Goal: Task Accomplishment & Management: Use online tool/utility

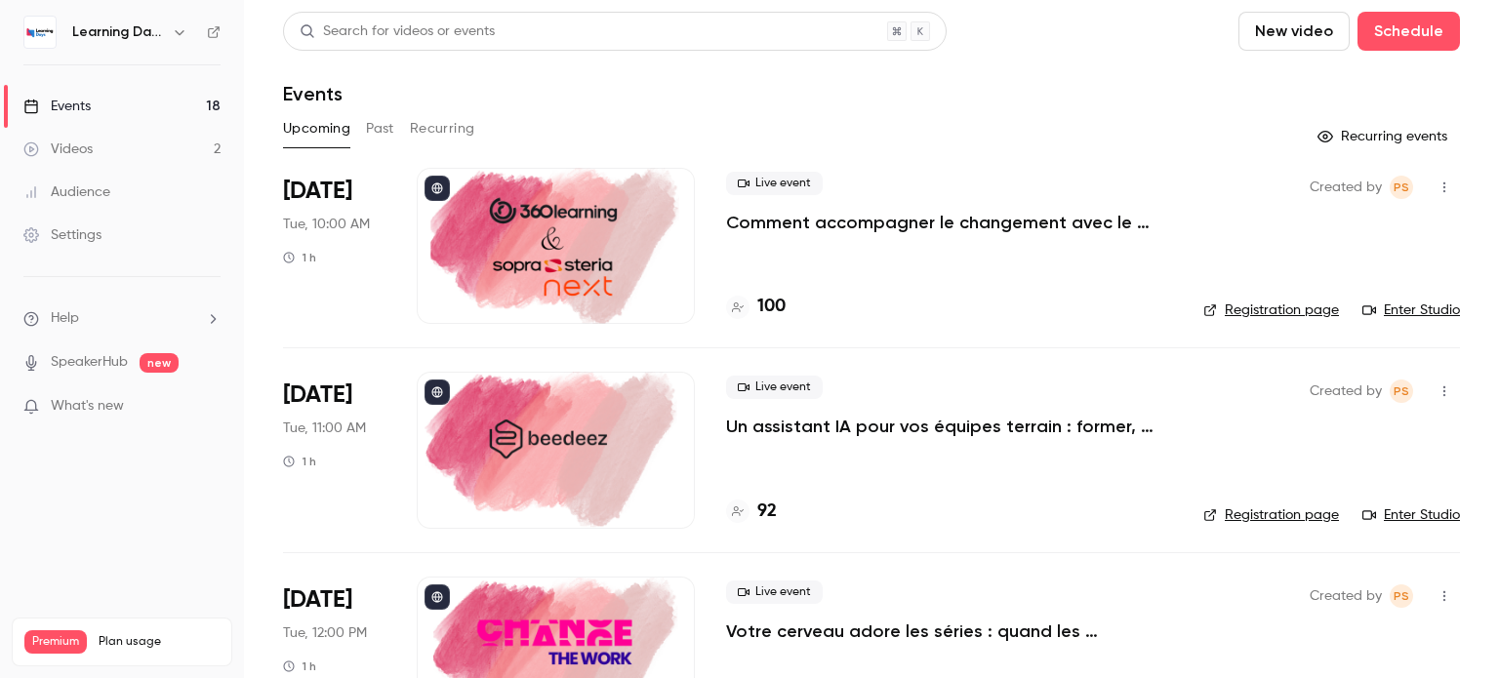
click at [826, 229] on p "Comment accompagner le changement avec le skills-based learning ?" at bounding box center [949, 222] width 446 height 23
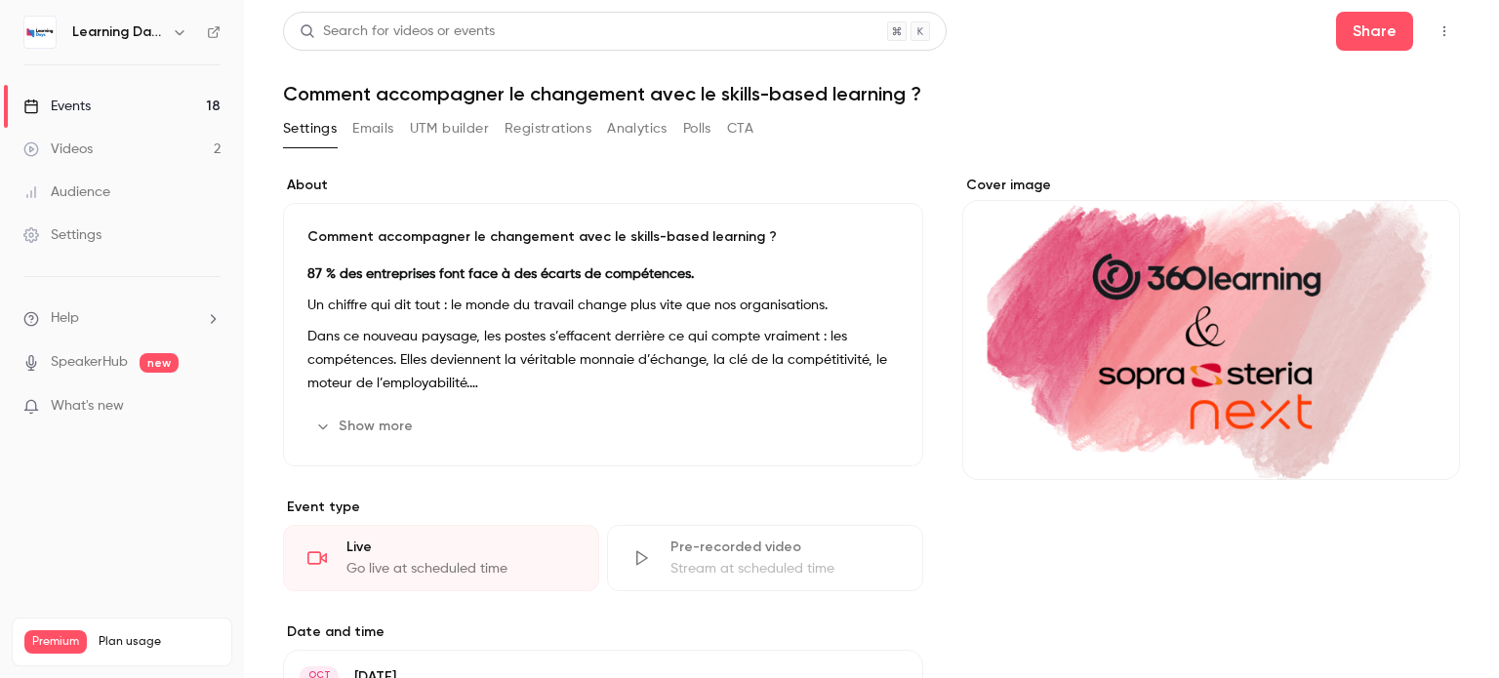
click at [1436, 28] on icon "button" at bounding box center [1444, 31] width 16 height 14
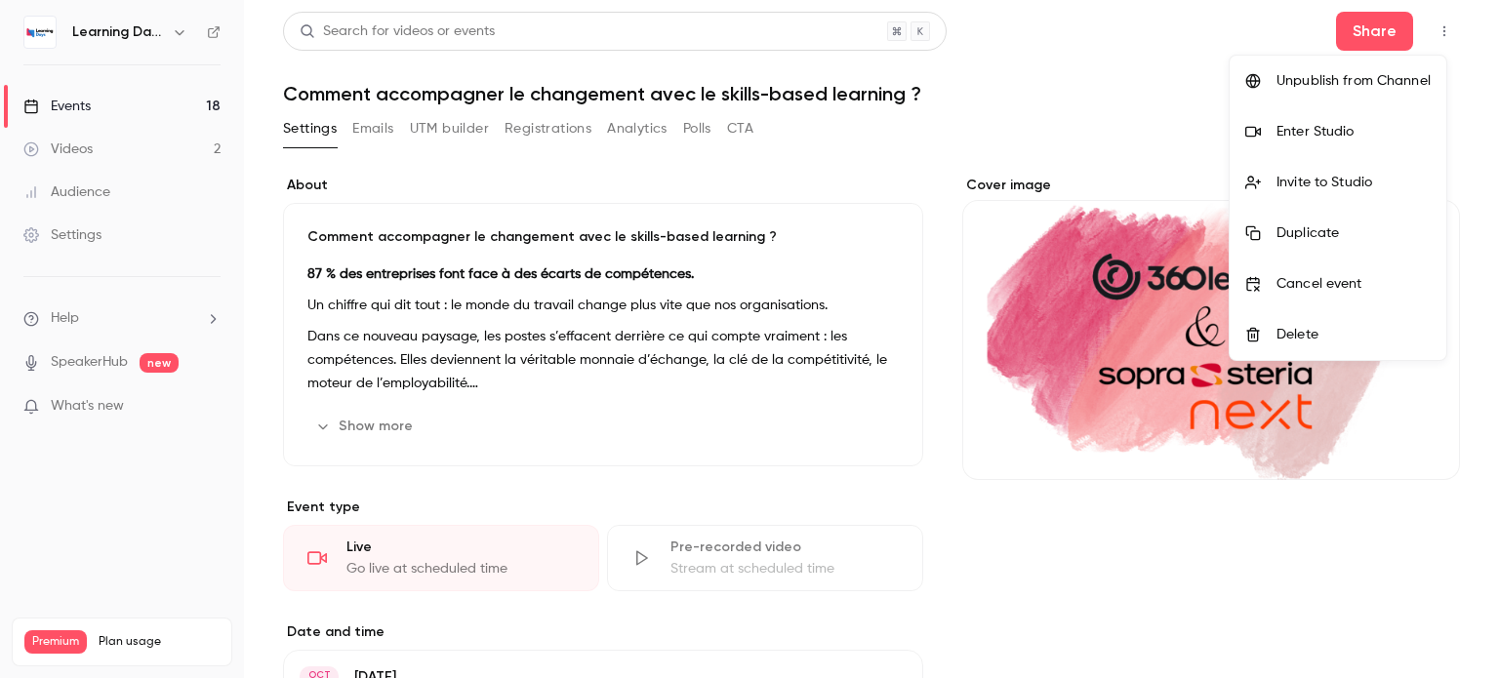
click at [1046, 78] on div at bounding box center [749, 339] width 1499 height 678
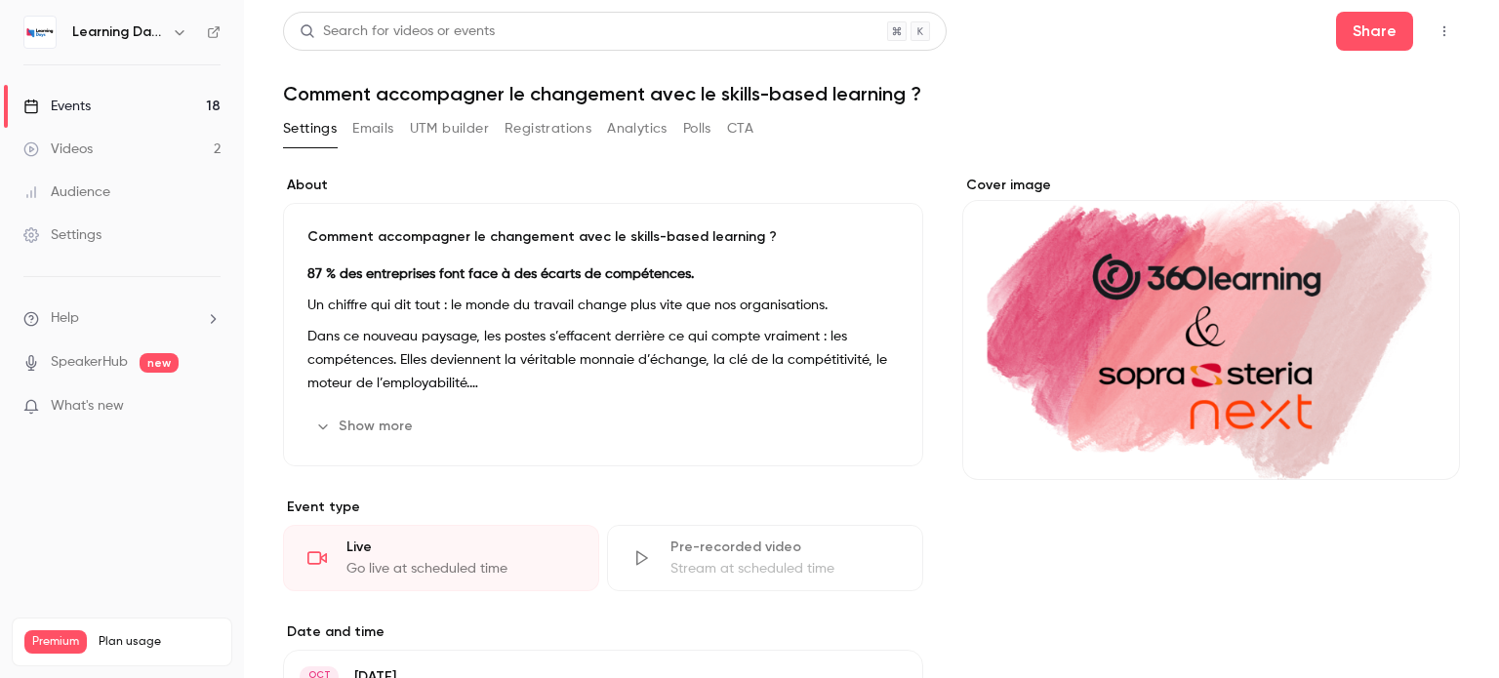
click at [70, 106] on div "Events" at bounding box center [56, 107] width 67 height 20
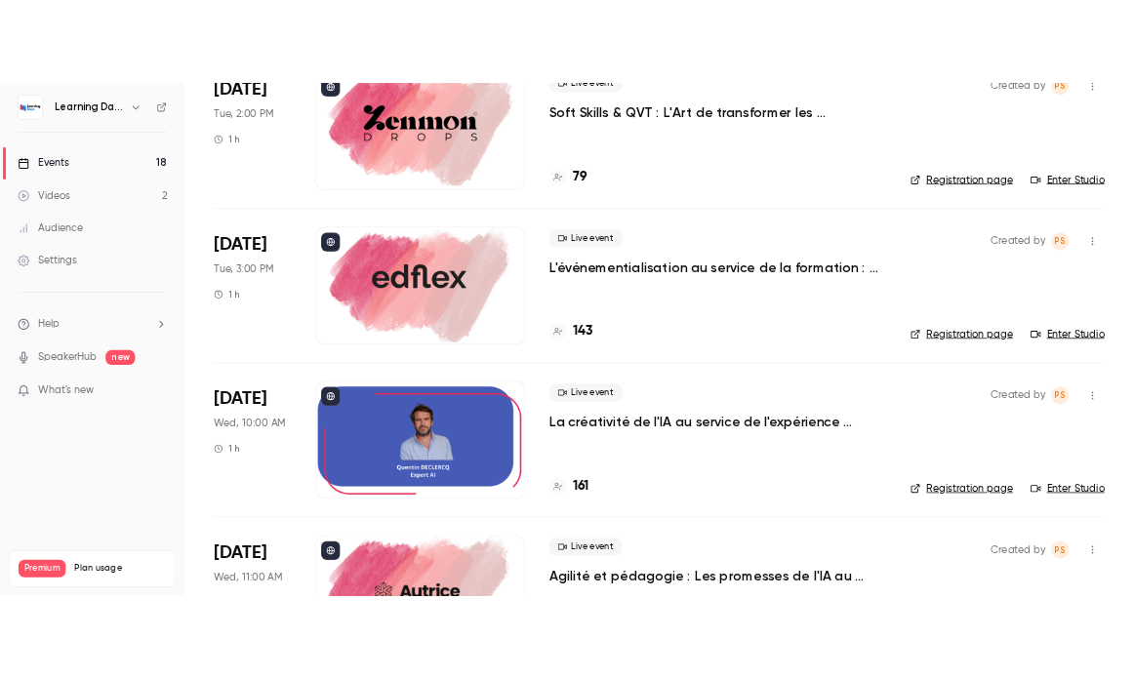
scroll to position [999, 0]
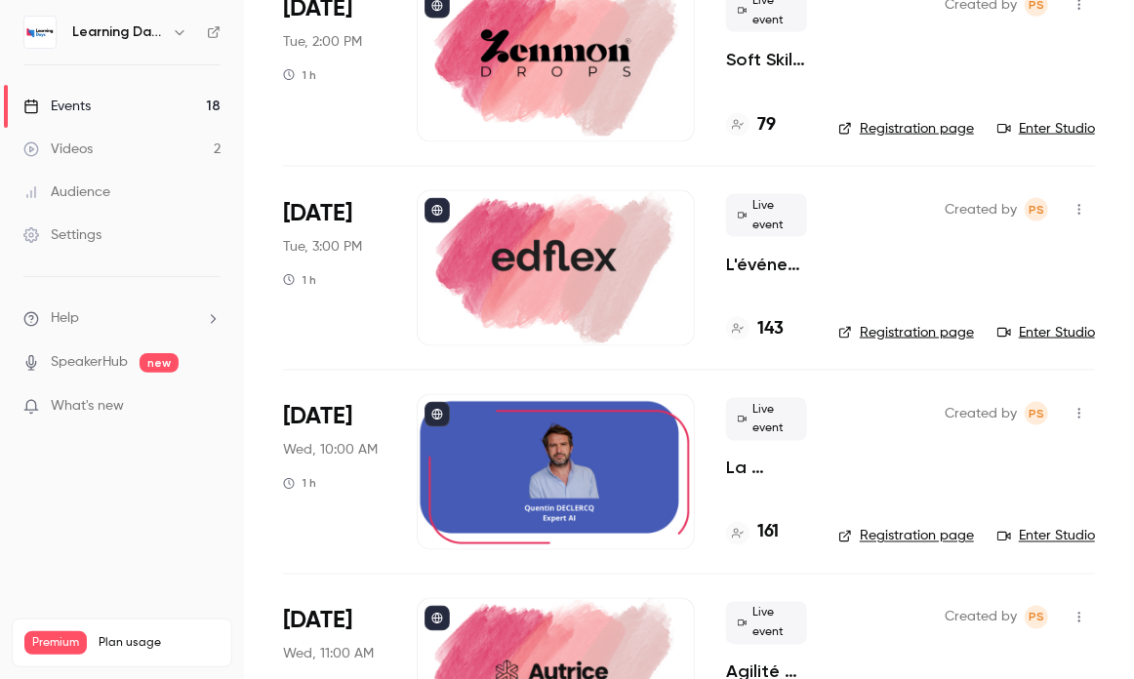
click at [1015, 323] on link "Enter Studio" at bounding box center [1046, 333] width 98 height 20
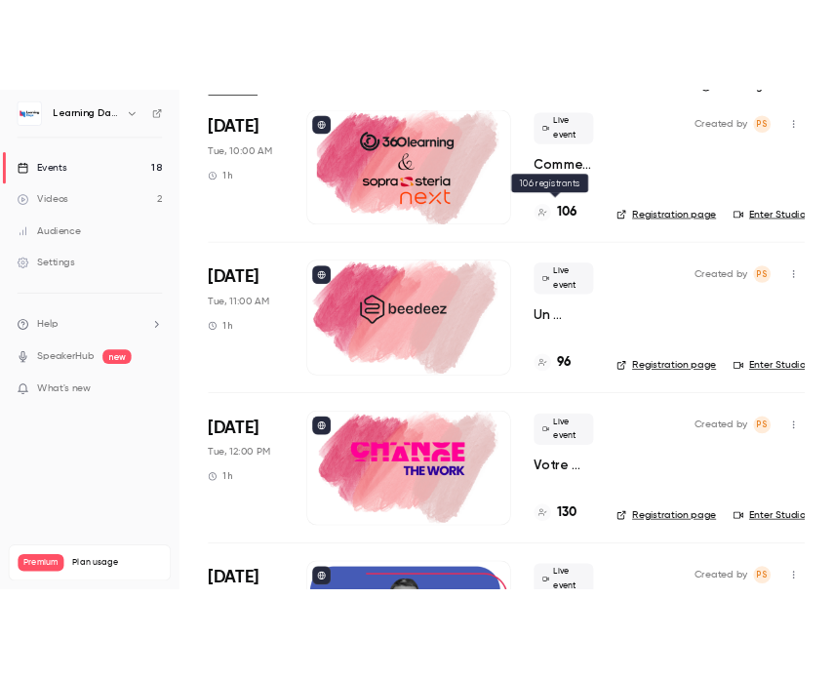
scroll to position [144, 0]
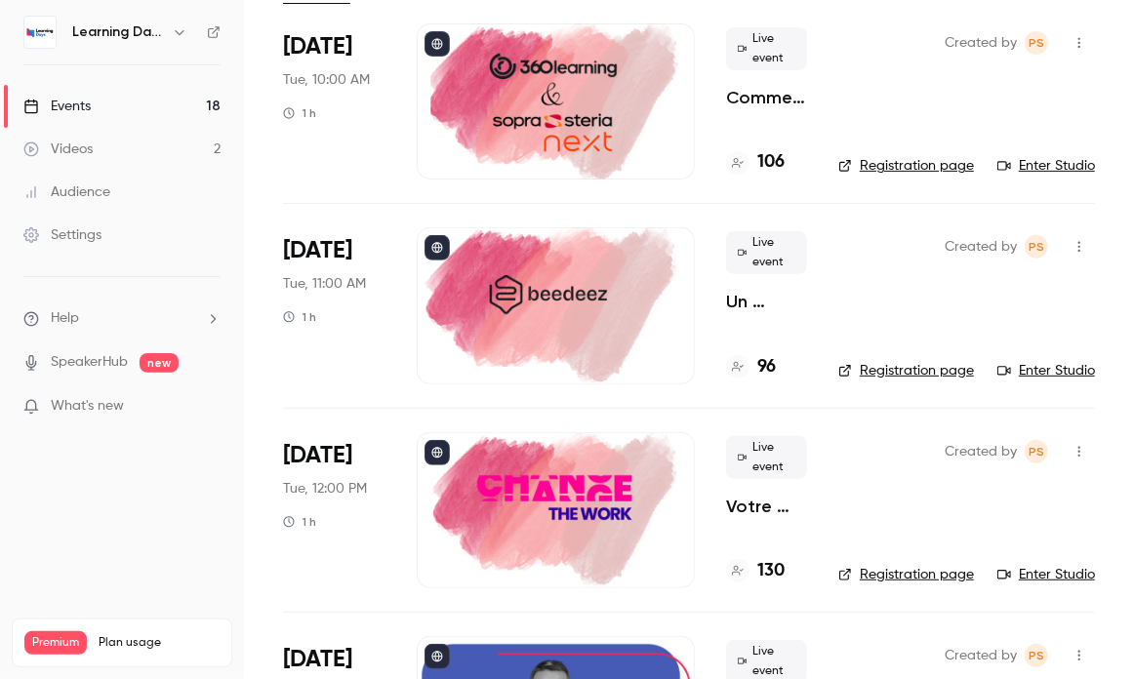
click at [1026, 165] on link "Enter Studio" at bounding box center [1046, 166] width 98 height 20
click at [1012, 162] on link "Enter Studio" at bounding box center [1046, 166] width 98 height 20
click at [127, 479] on nav "Learning Days Events 18 Videos 2 Audience Settings Help SpeakerHub new What's n…" at bounding box center [122, 339] width 244 height 679
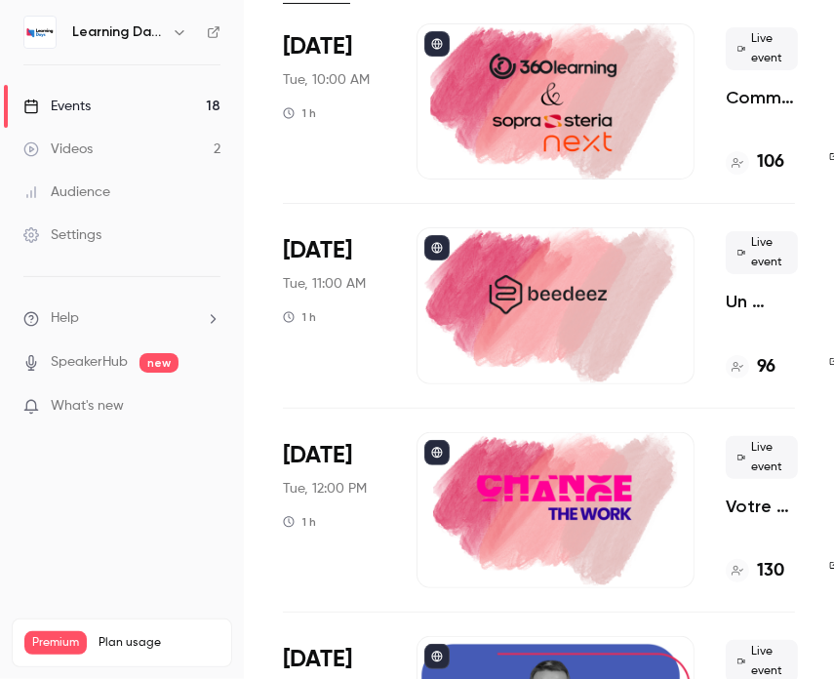
click at [93, 546] on nav "Learning Days Events 18 Videos 2 Audience Settings Help SpeakerHub new What's n…" at bounding box center [122, 339] width 244 height 679
click at [185, 526] on nav "Learning Days Events 18 Videos 2 Audience Settings Help SpeakerHub new What's n…" at bounding box center [122, 339] width 244 height 679
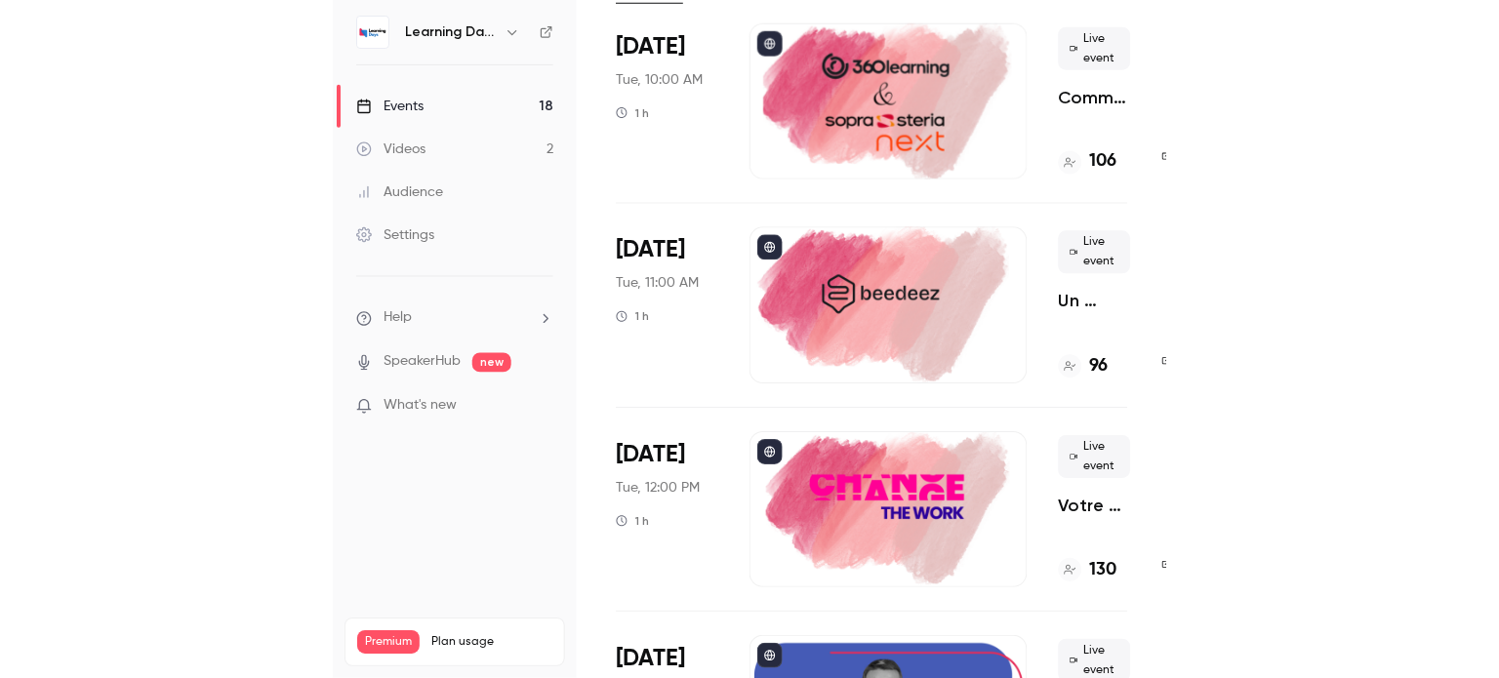
scroll to position [144, 190]
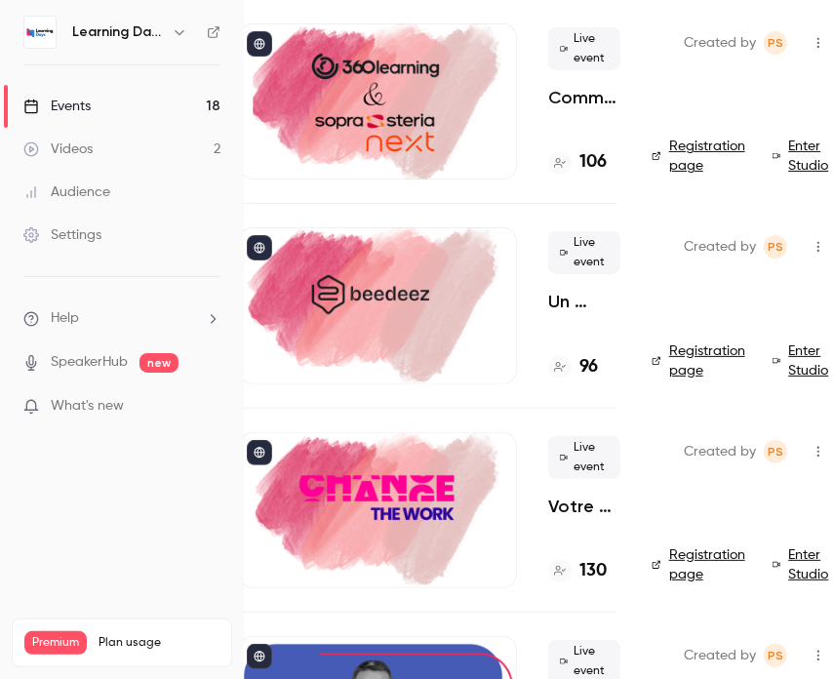
click at [790, 358] on link "Enter Studio" at bounding box center [803, 361] width 61 height 39
click at [781, 155] on link "Enter Studio" at bounding box center [803, 156] width 61 height 39
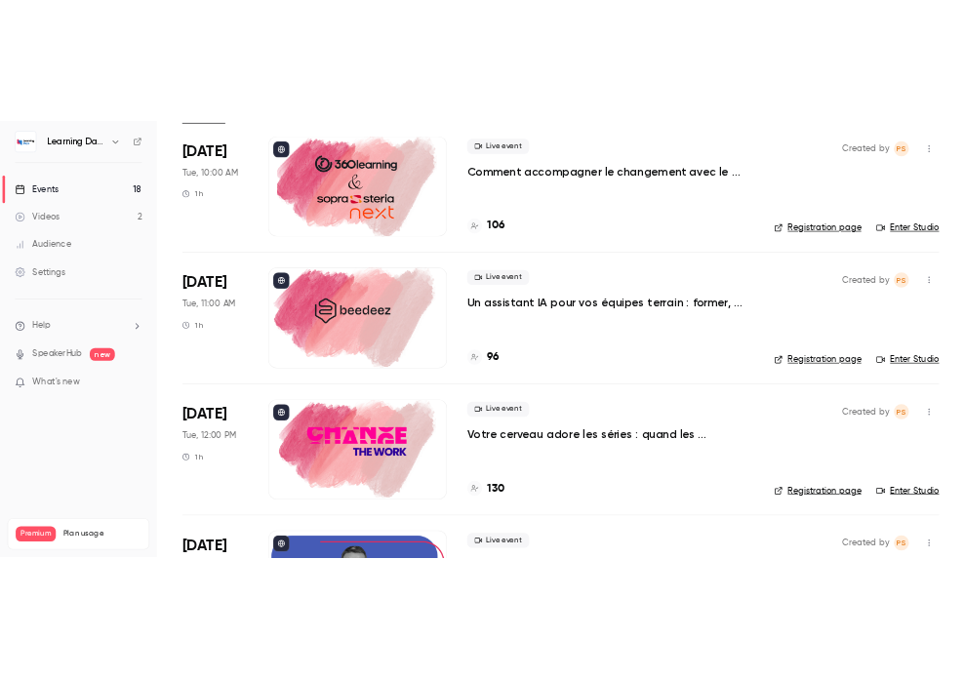
scroll to position [144, 0]
